Goal: Communication & Community: Participate in discussion

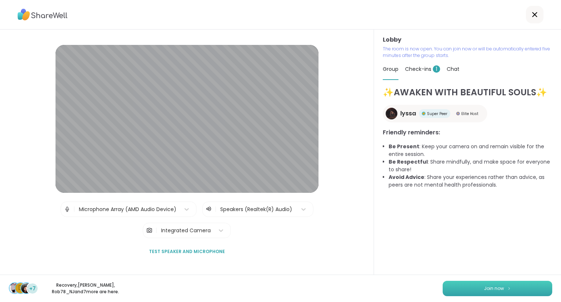
click at [509, 290] on img at bounding box center [509, 288] width 4 height 4
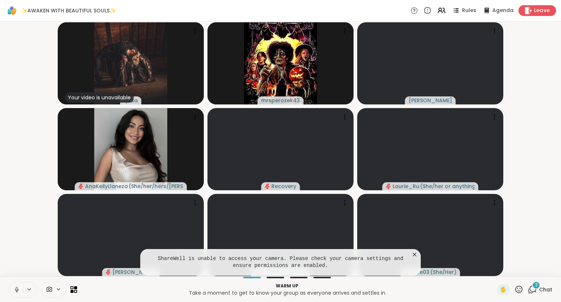
click at [538, 12] on span "Leave" at bounding box center [542, 11] width 16 height 8
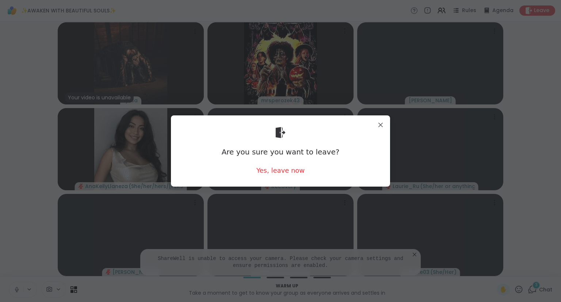
click at [290, 175] on div "Are you sure you want to leave? Yes, leave now" at bounding box center [280, 151] width 207 height 60
click at [287, 171] on div "Yes, leave now" at bounding box center [280, 170] width 48 height 9
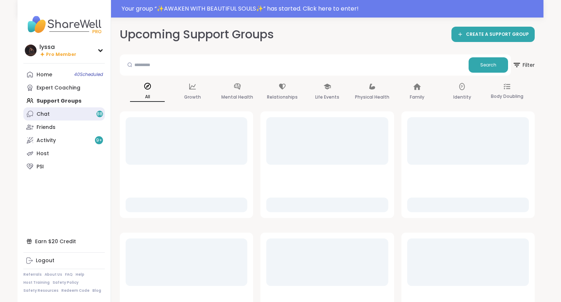
click at [90, 111] on link "Chat 88" at bounding box center [63, 113] width 81 height 13
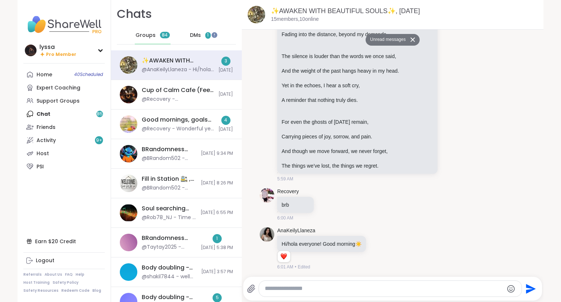
click at [313, 287] on textarea "Type your message" at bounding box center [384, 289] width 238 height 8
type textarea "**********"
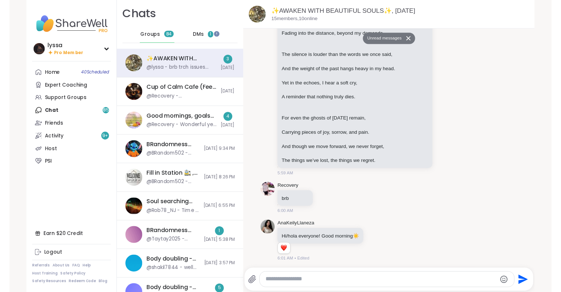
scroll to position [658, 0]
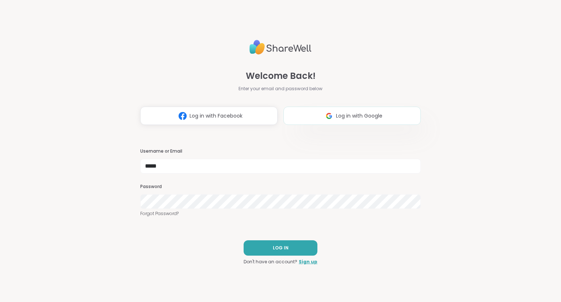
click at [340, 116] on span "Log in with Google" at bounding box center [359, 116] width 46 height 8
type input "*****"
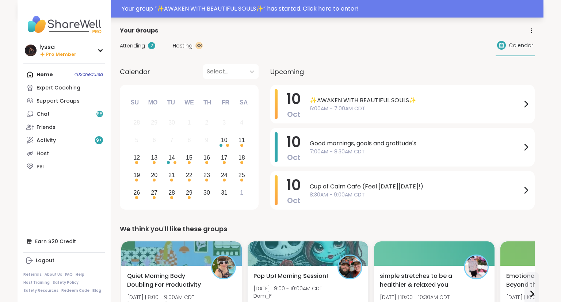
click at [245, 9] on div "Your group “ ✨AWAKEN WITH BEAUTIFUL SOULS✨ ” has started. Click here to enter!" at bounding box center [330, 8] width 417 height 9
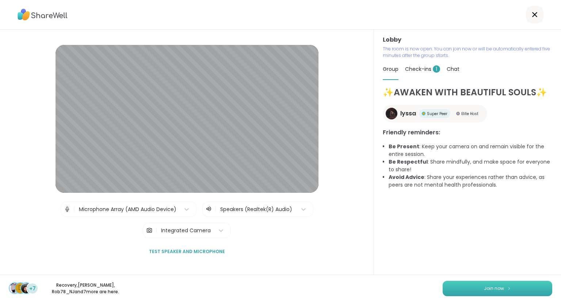
click at [459, 283] on button "Join now" at bounding box center [497, 288] width 110 height 15
